Goal: Find contact information: Find contact information

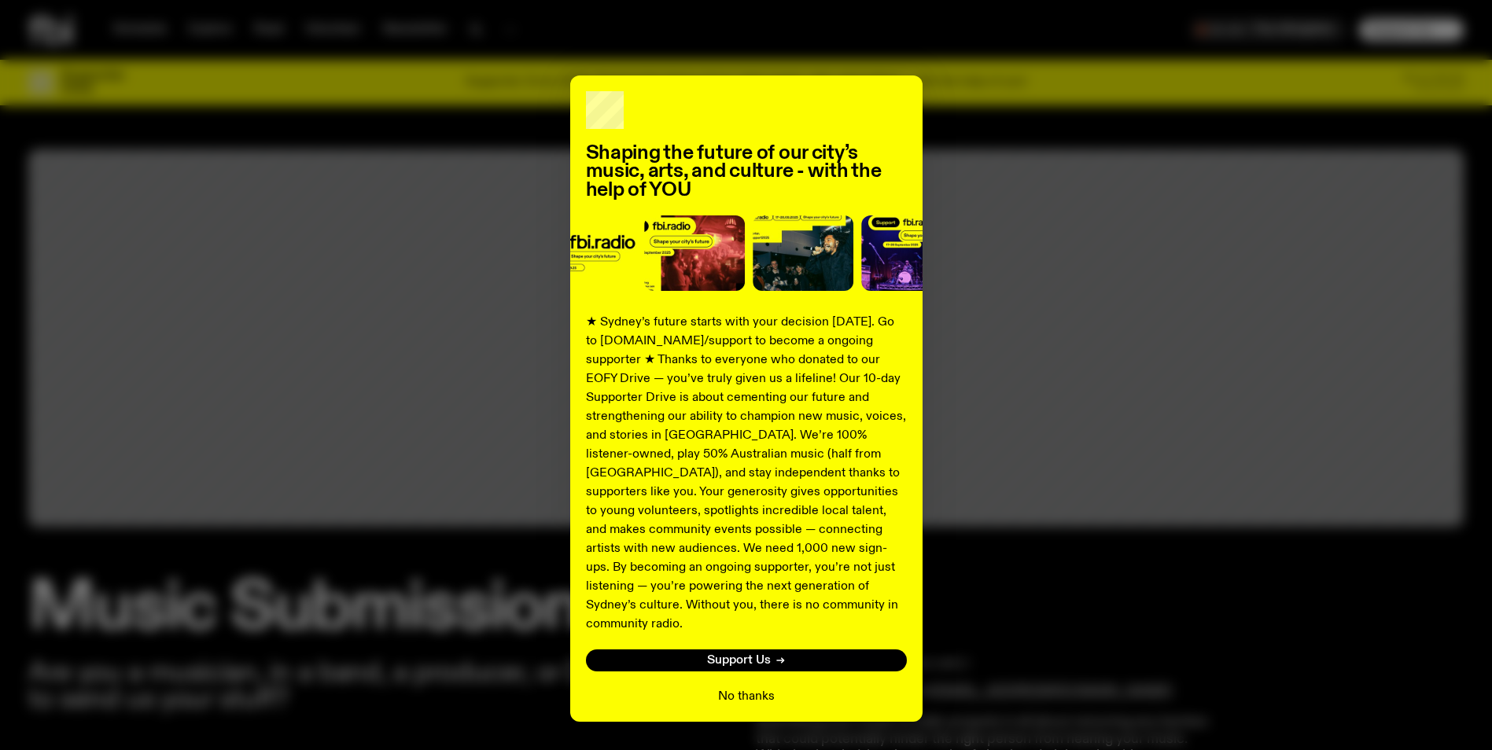
click at [746, 687] on button "No thanks" at bounding box center [746, 696] width 57 height 19
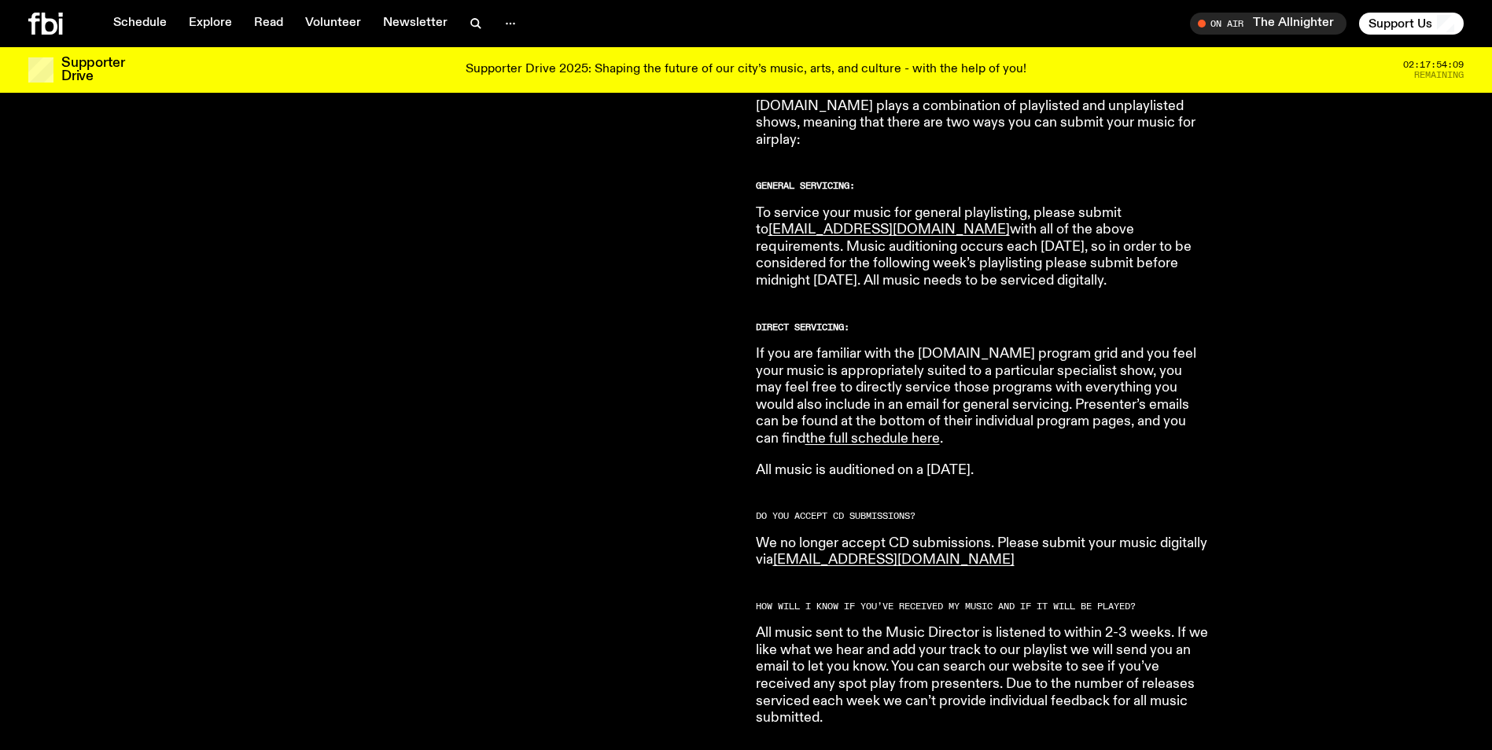
scroll to position [857, 0]
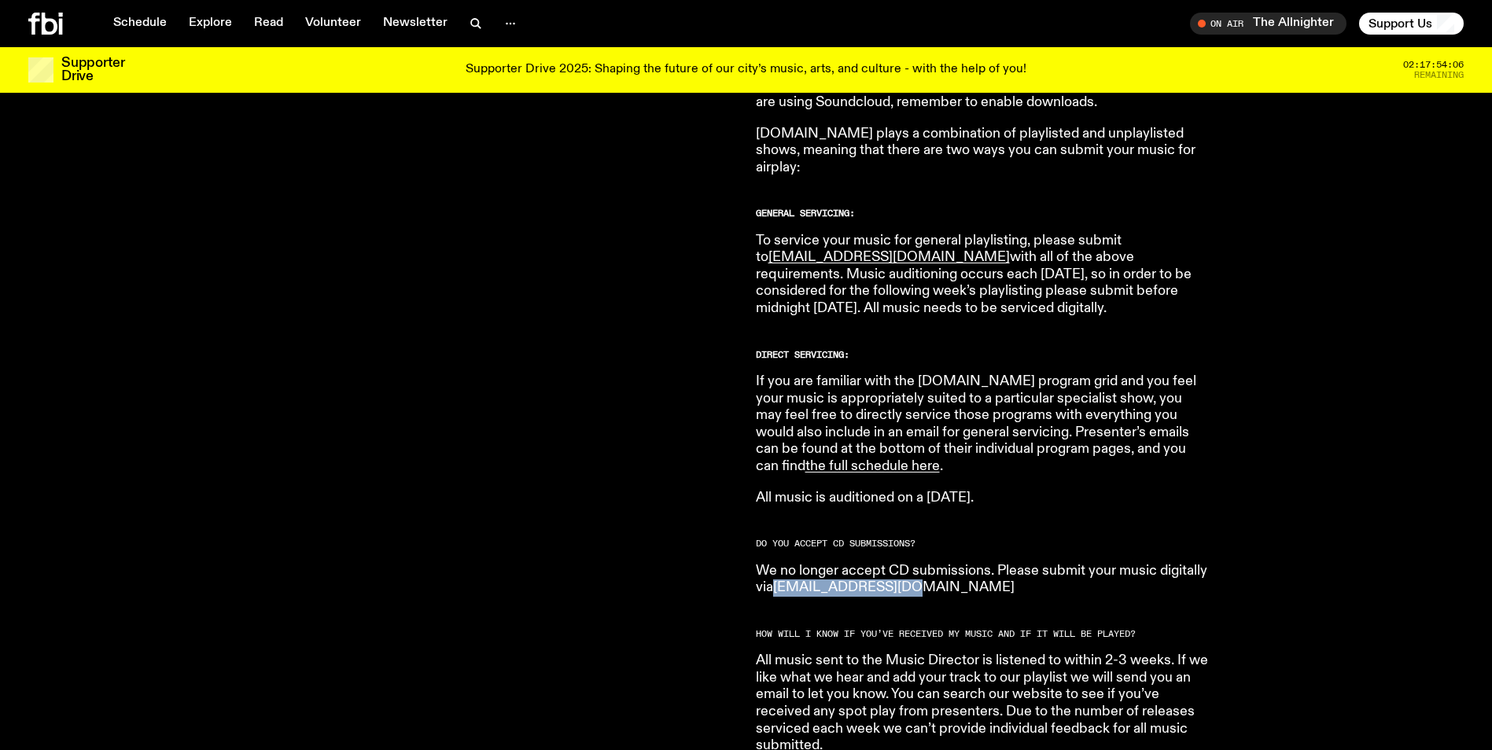
drag, startPoint x: 906, startPoint y: 571, endPoint x: 779, endPoint y: 569, distance: 127.4
click at [779, 569] on p "We no longer accept CD submissions. Please submit your music digitally via [EMA…" at bounding box center [982, 580] width 453 height 34
copy link "[EMAIL_ADDRESS][DOMAIN_NAME]"
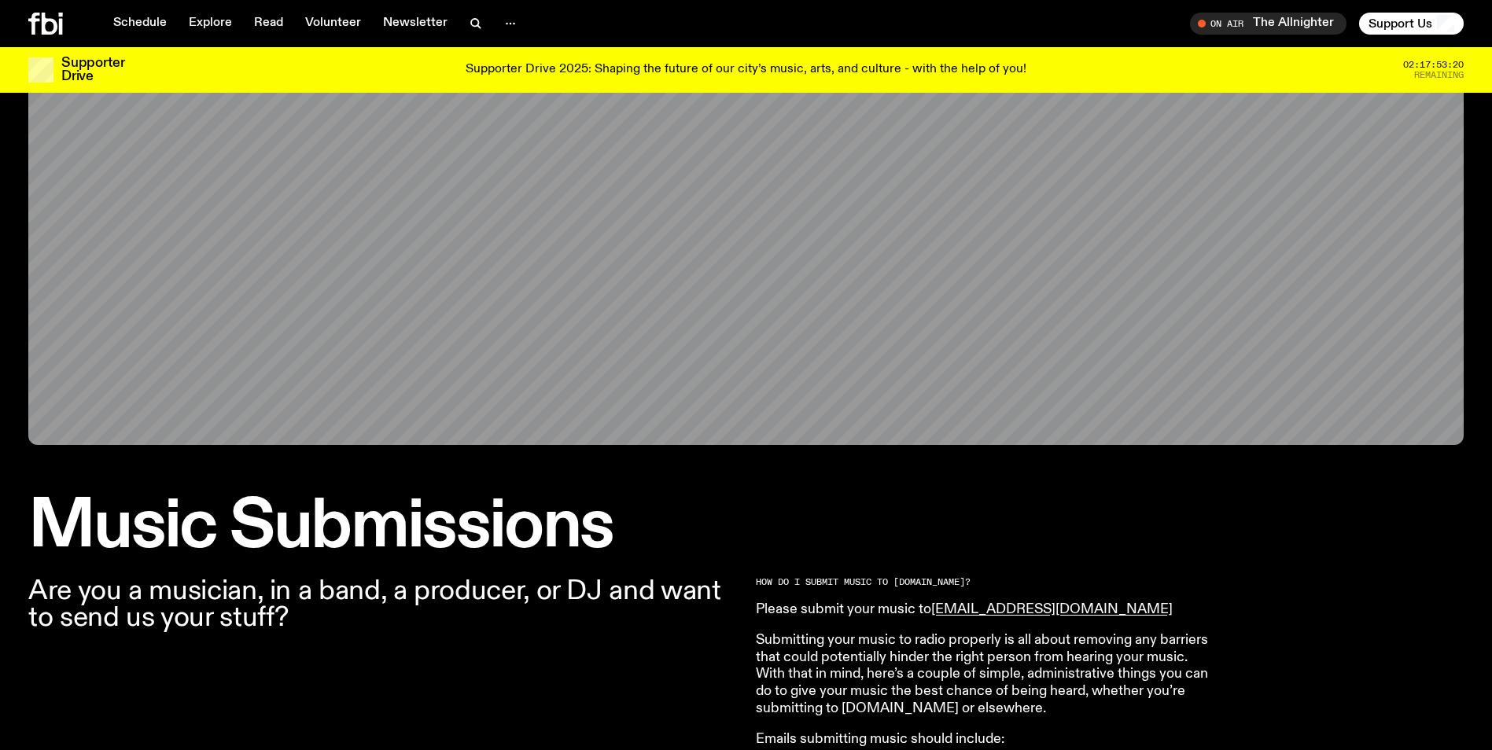
scroll to position [0, 0]
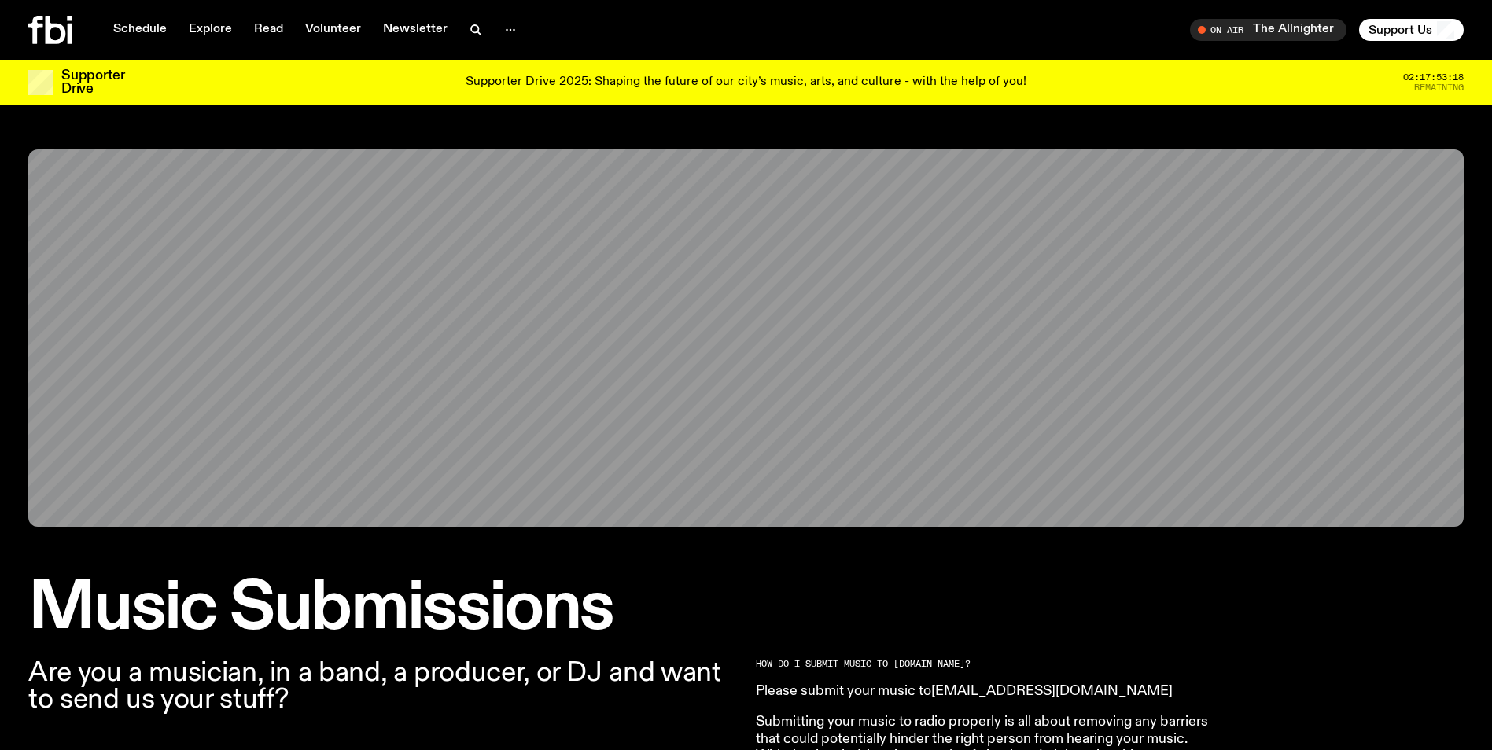
click at [65, 27] on icon at bounding box center [50, 30] width 44 height 28
